Goal: Information Seeking & Learning: Learn about a topic

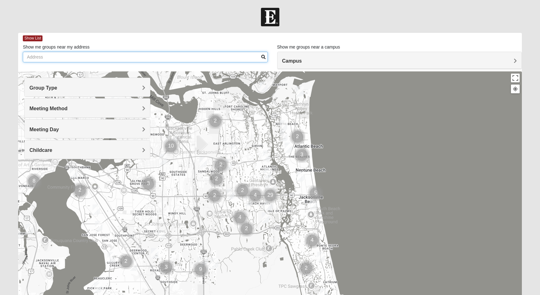
click at [82, 59] on input "Show me groups near my address" at bounding box center [145, 57] width 245 height 11
click at [263, 56] on span at bounding box center [263, 57] width 4 height 4
click at [240, 54] on input "[PERSON_NAME]" at bounding box center [145, 57] width 245 height 11
type input "b"
click at [237, 55] on input "Show me groups near my address" at bounding box center [145, 57] width 245 height 11
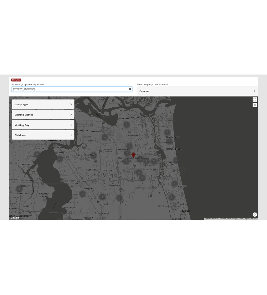
scroll to position [27, 0]
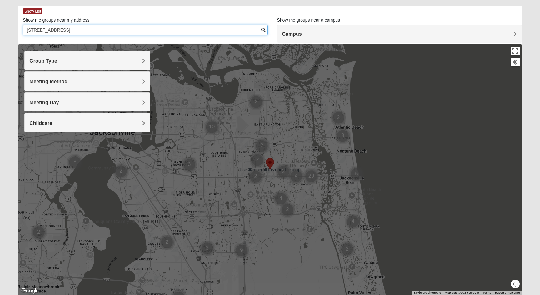
type input "[STREET_ADDRESS]"
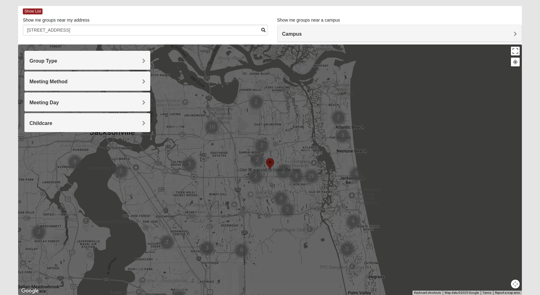
click at [89, 63] on h4 "Group Type" at bounding box center [87, 61] width 116 height 6
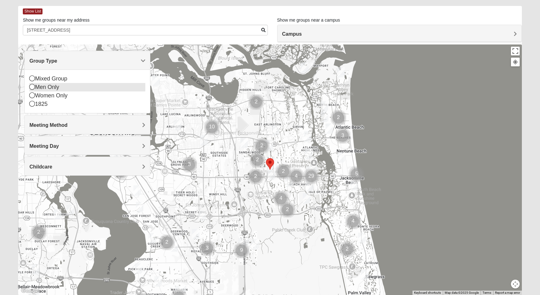
click at [37, 87] on div "Men Only" at bounding box center [87, 87] width 116 height 8
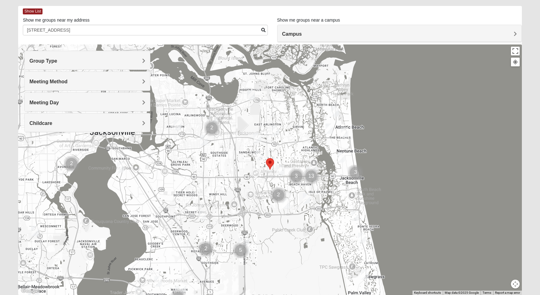
click at [281, 169] on img "Mens Hamilton 32250" at bounding box center [281, 170] width 8 height 10
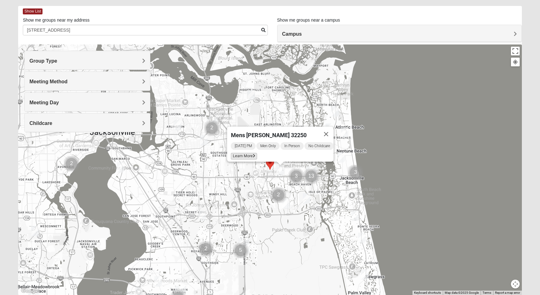
click at [253, 154] on icon at bounding box center [254, 156] width 3 height 4
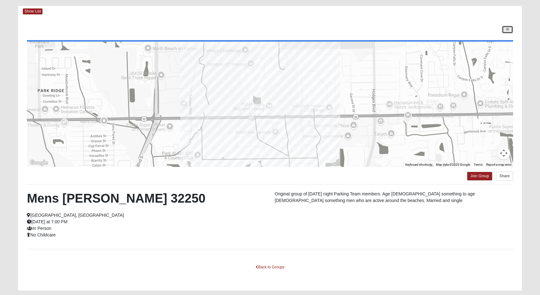
click at [511, 30] on link at bounding box center [507, 30] width 11 height 8
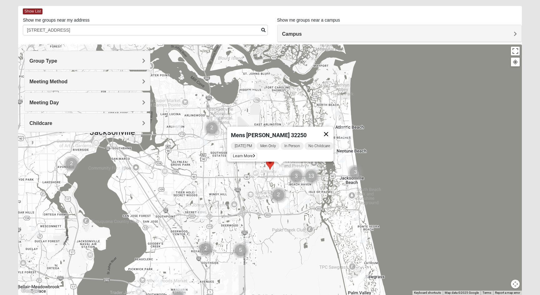
click at [333, 130] on button "Close" at bounding box center [326, 133] width 15 height 15
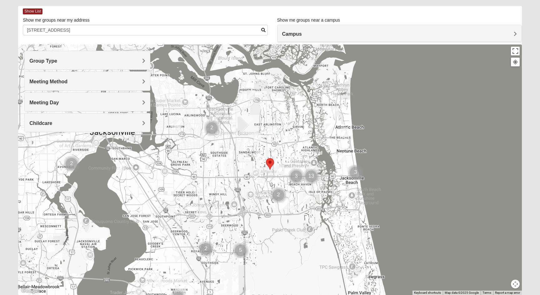
click at [260, 156] on img "Mens Haines 32246" at bounding box center [260, 155] width 8 height 10
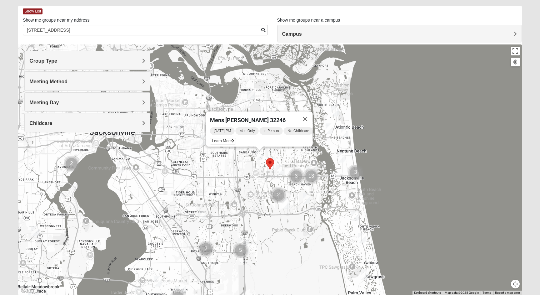
click at [285, 154] on div "Mens [PERSON_NAME] 32246 [DATE] PM Men Only In Person No Childcare Learn More" at bounding box center [270, 169] width 504 height 250
click at [309, 114] on button "Close" at bounding box center [305, 118] width 15 height 15
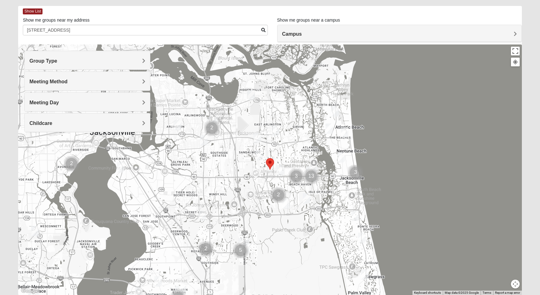
click at [259, 137] on img "Mens Vanning 32224" at bounding box center [258, 138] width 8 height 10
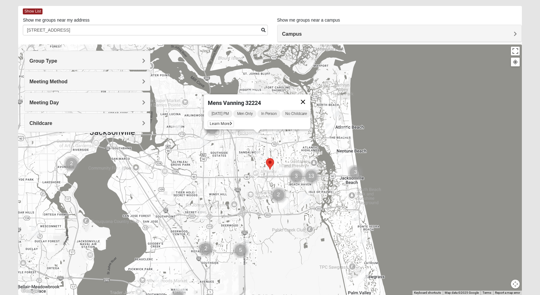
click at [308, 97] on button "Close" at bounding box center [303, 101] width 15 height 15
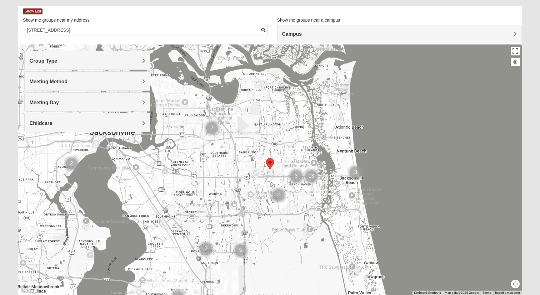
click at [276, 129] on img "Mens Piper 32225" at bounding box center [276, 130] width 8 height 10
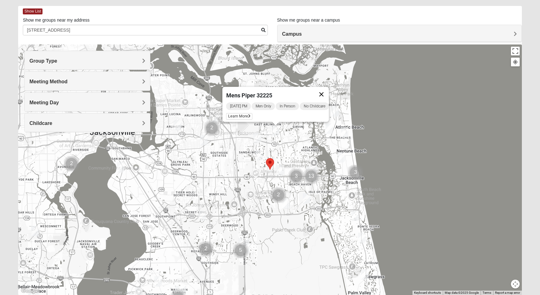
click at [325, 90] on button "Close" at bounding box center [321, 94] width 15 height 15
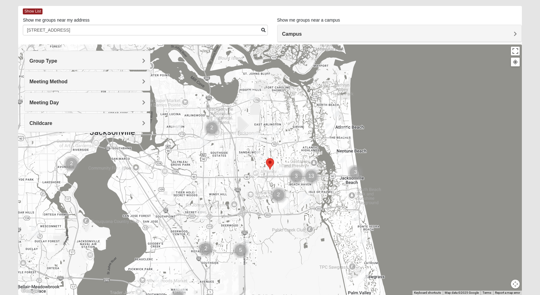
click at [296, 174] on img "Cluster of 3 groups" at bounding box center [297, 176] width 16 height 16
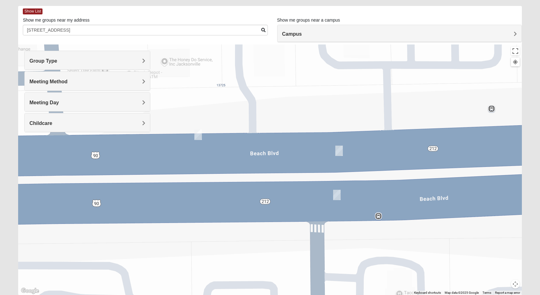
click at [199, 135] on img "Mens Dobson 32224" at bounding box center [199, 134] width 8 height 10
click at [341, 152] on img "Mens Swaim 32224" at bounding box center [340, 150] width 8 height 10
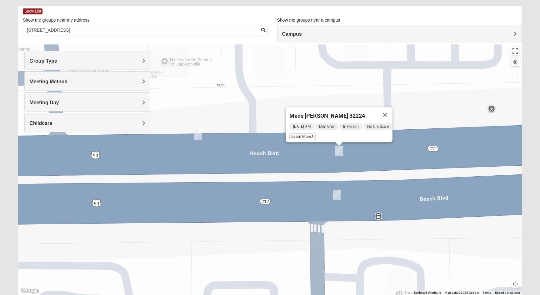
click at [335, 193] on img "Mens Brown 32224" at bounding box center [337, 195] width 8 height 10
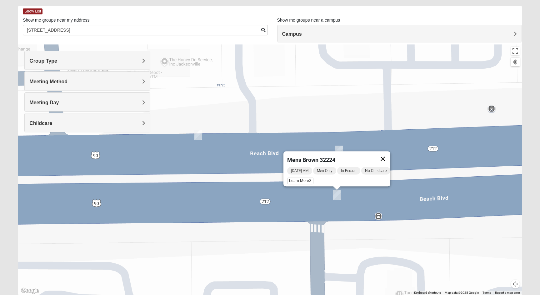
click at [390, 153] on button "Close" at bounding box center [383, 158] width 15 height 15
